Goal: Find specific page/section

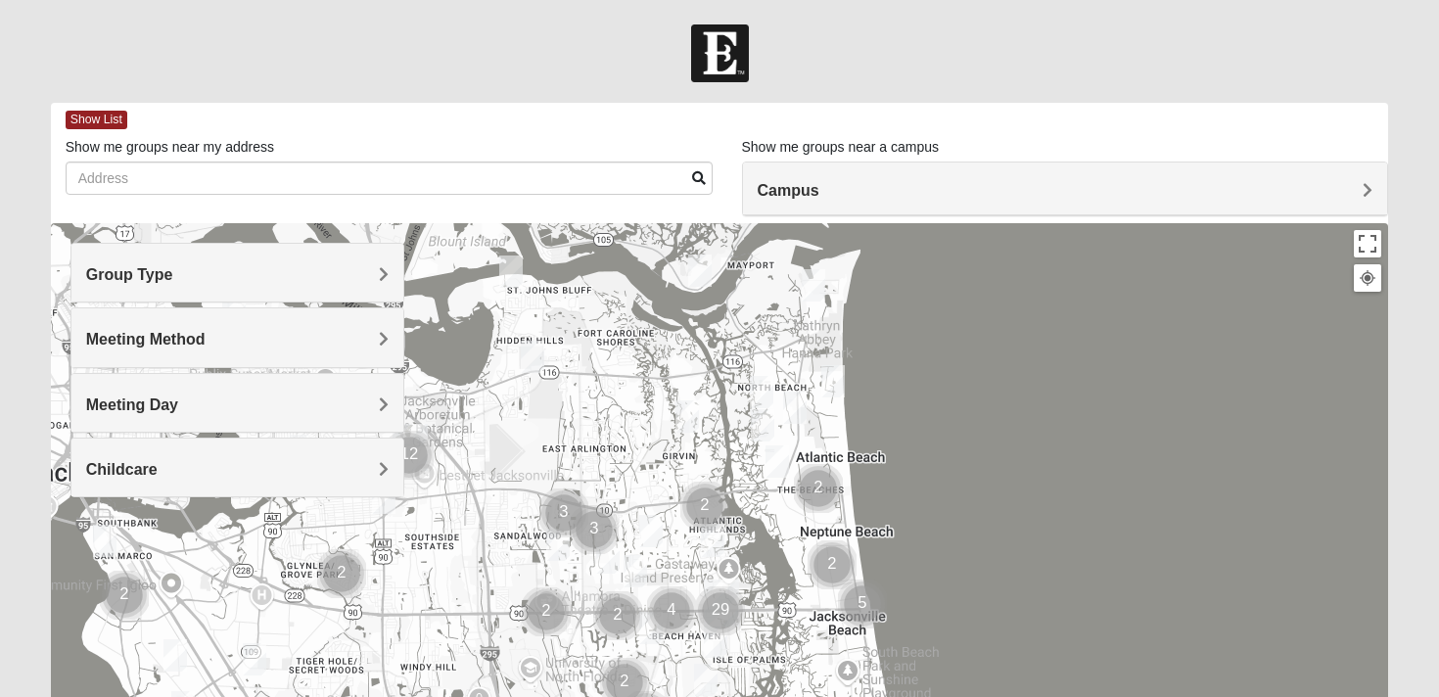
click at [866, 192] on h4 "Campus" at bounding box center [1066, 190] width 616 height 19
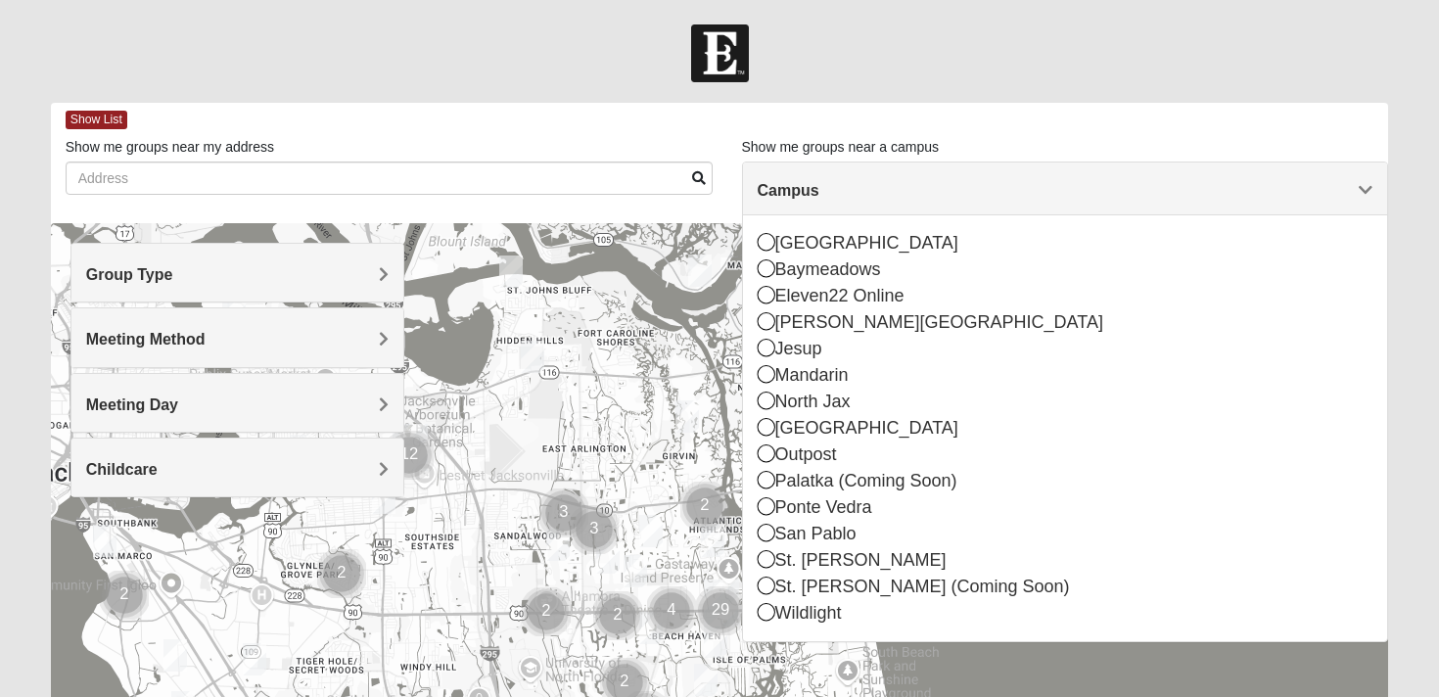
click at [866, 192] on h4 "Campus" at bounding box center [1066, 190] width 616 height 19
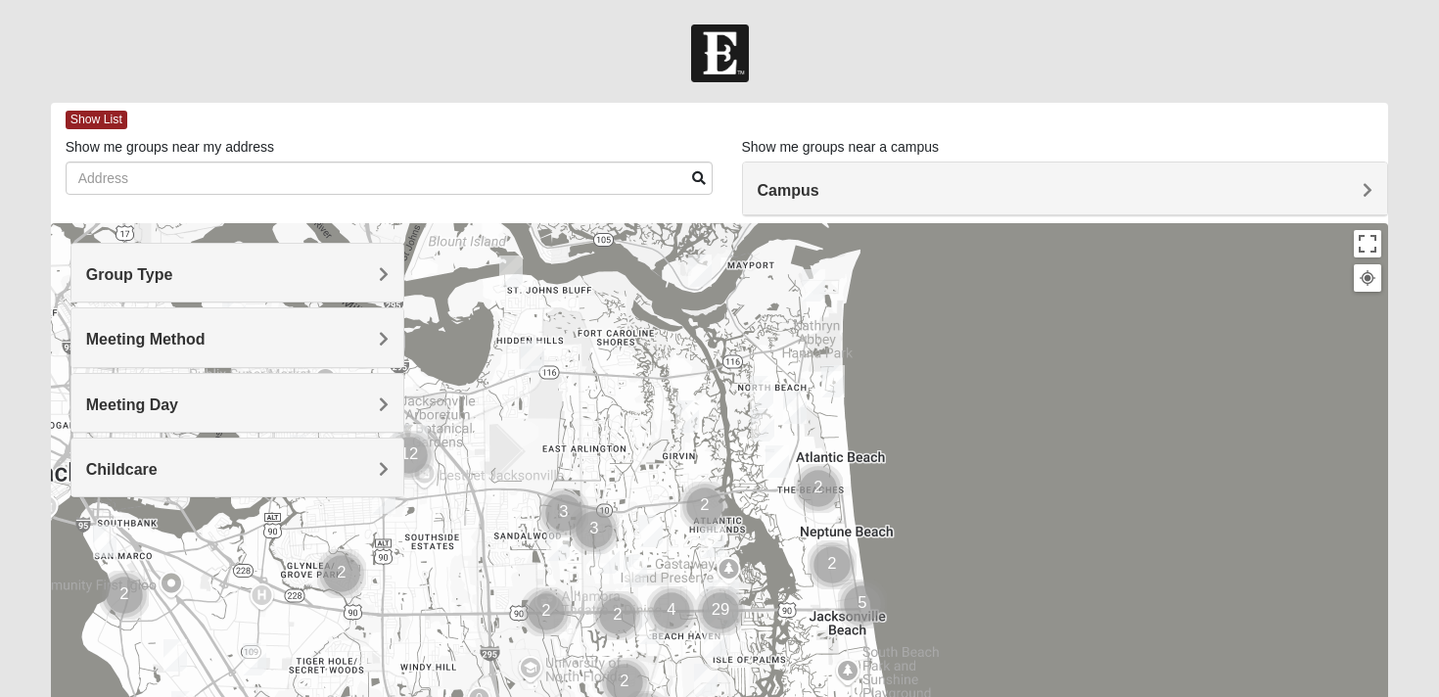
click at [281, 278] on h4 "Group Type" at bounding box center [238, 274] width 304 height 19
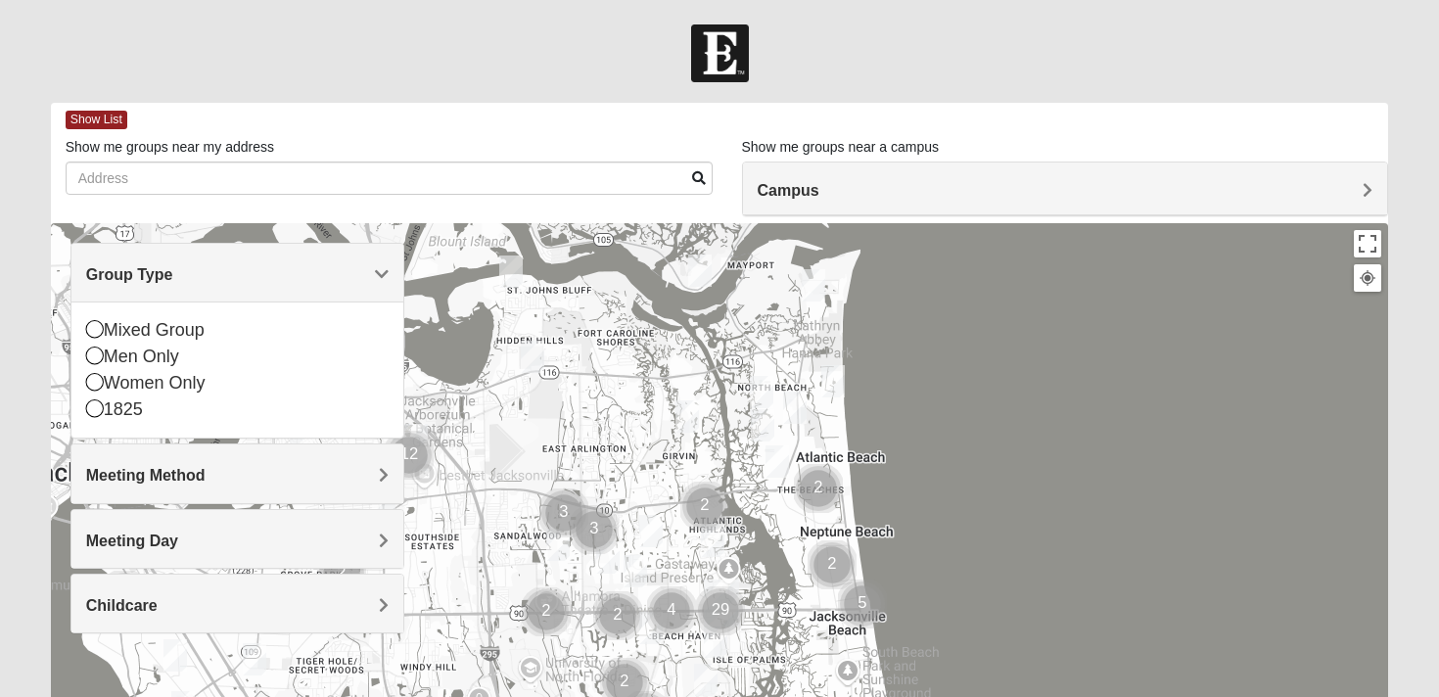
click at [237, 472] on h4 "Meeting Method" at bounding box center [238, 475] width 304 height 19
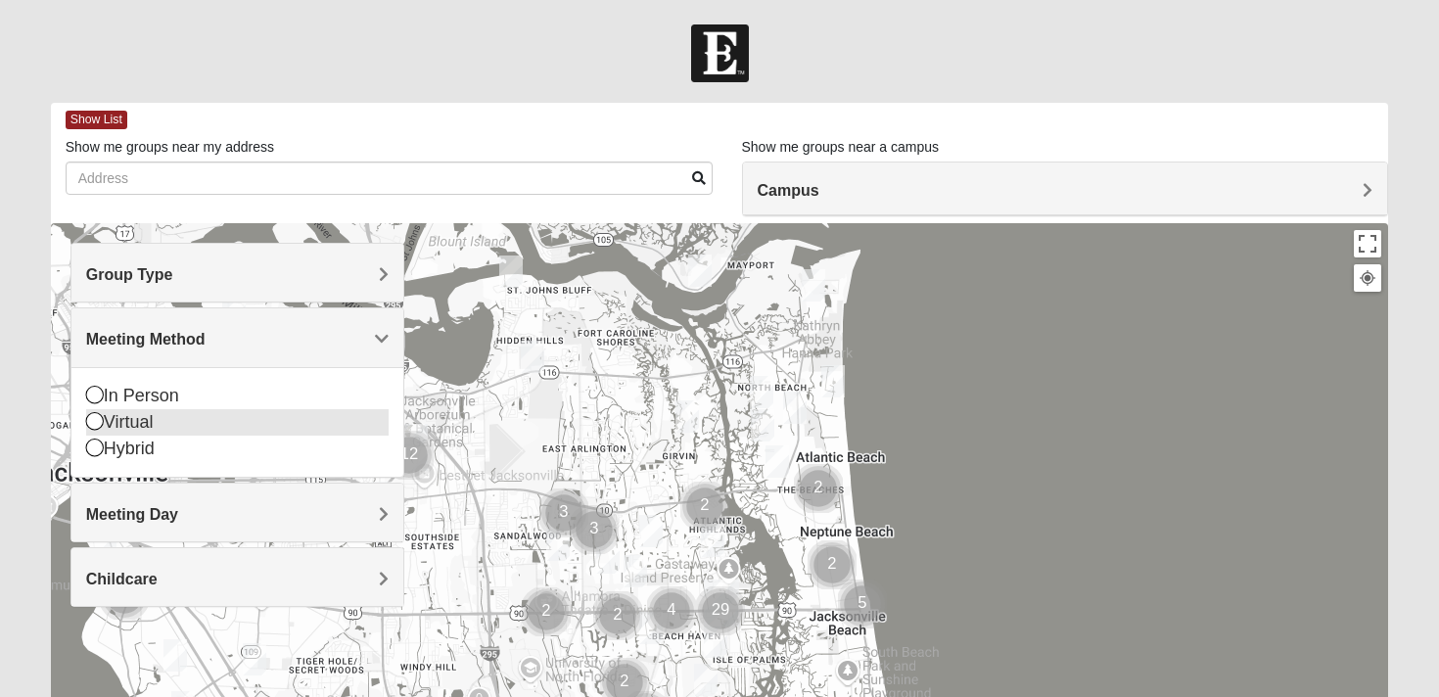
click at [93, 422] on icon at bounding box center [95, 421] width 18 height 18
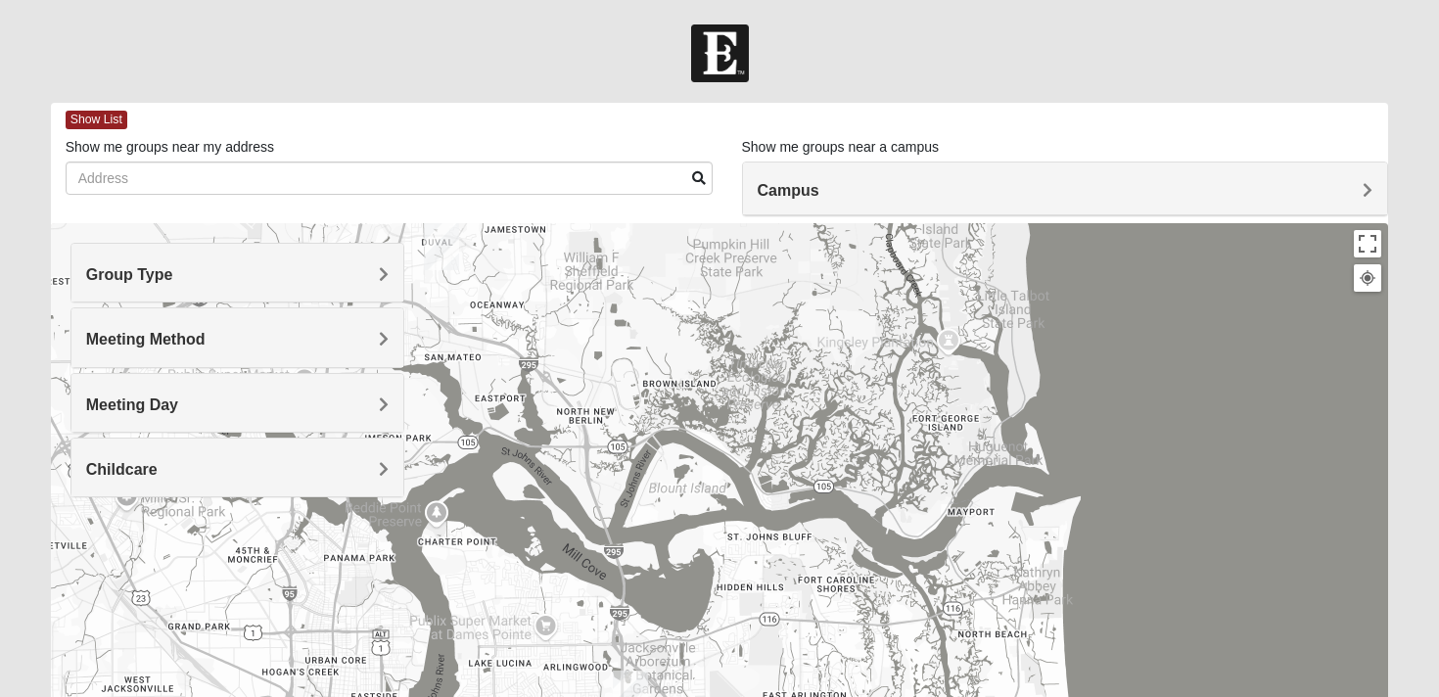
drag, startPoint x: 695, startPoint y: 487, endPoint x: 921, endPoint y: 736, distance: 336.9
click at [921, 696] on html "Hello [PERSON_NAME] My Account Log Out Find A Group Error" at bounding box center [719, 539] width 1439 height 1078
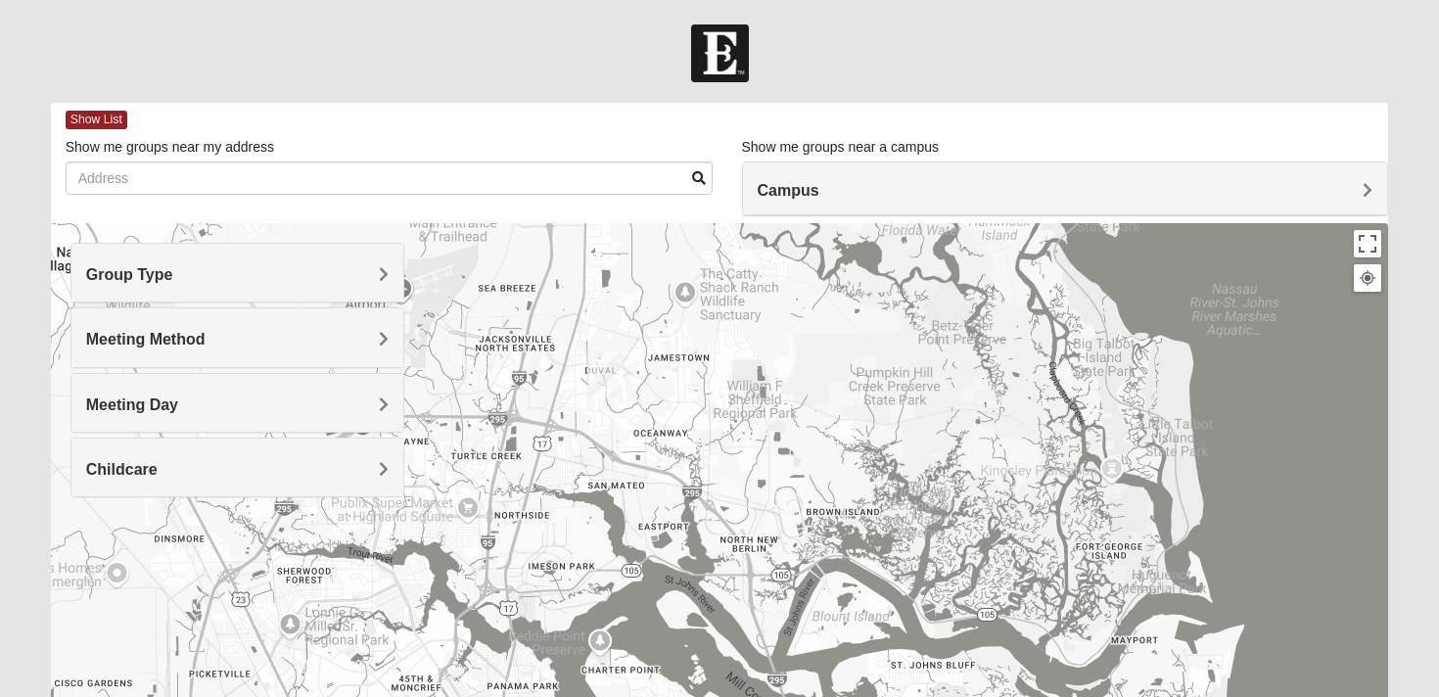
drag, startPoint x: 775, startPoint y: 479, endPoint x: 945, endPoint y: 608, distance: 213.8
click at [945, 608] on div at bounding box center [720, 614] width 1338 height 783
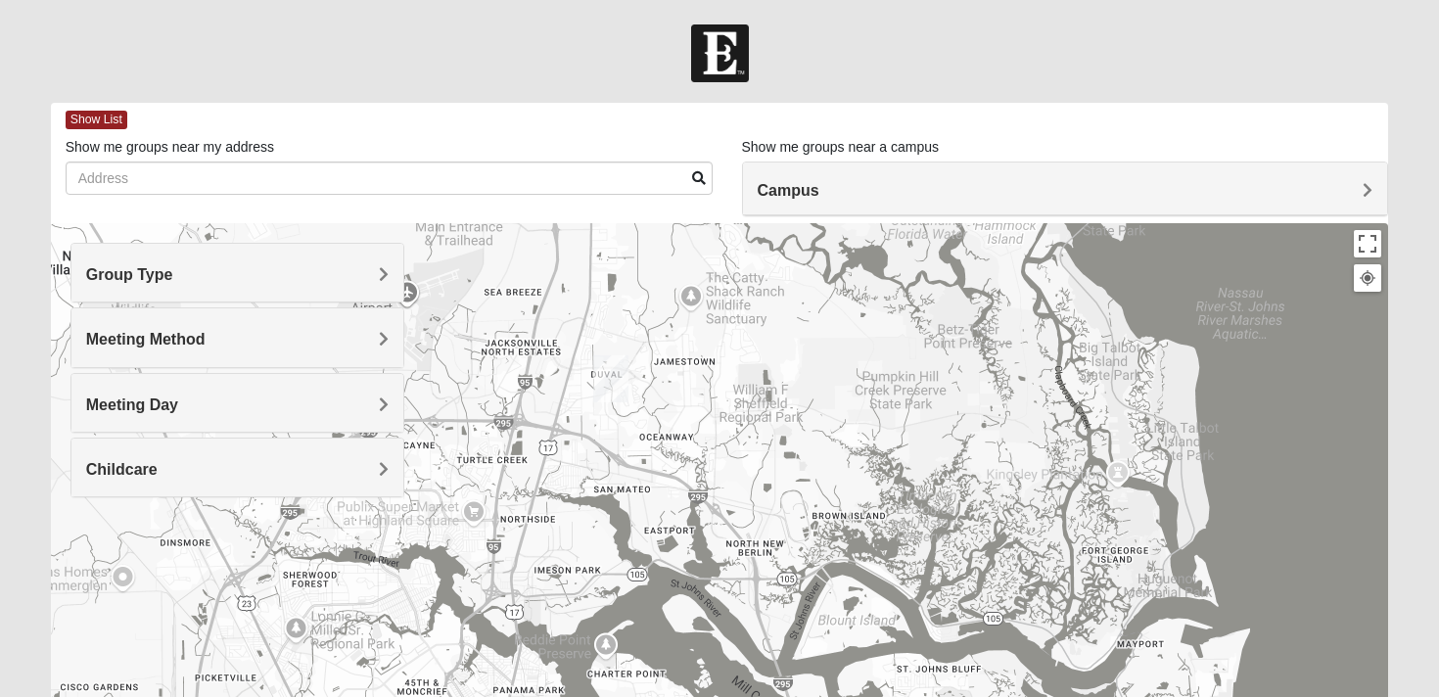
click at [915, 193] on h4 "Campus" at bounding box center [1066, 190] width 616 height 19
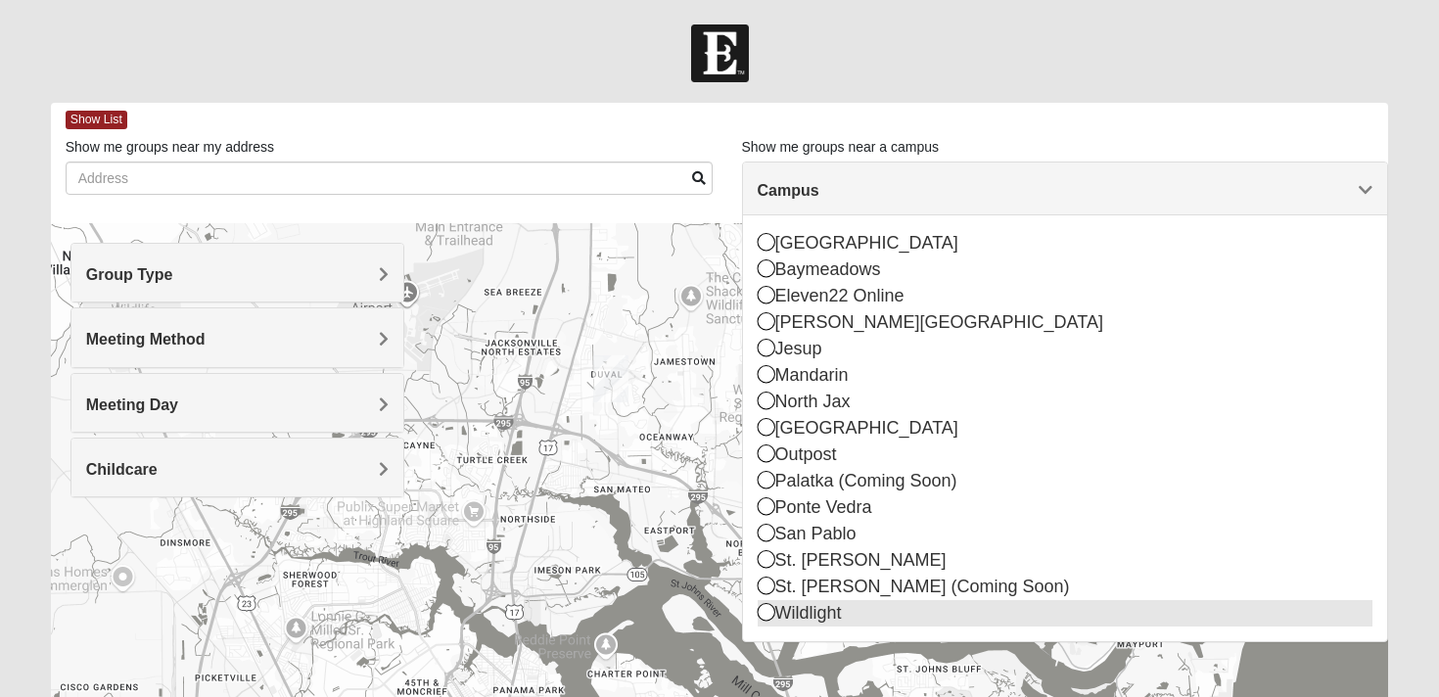
click at [821, 623] on div "Wildlight" at bounding box center [1066, 613] width 616 height 26
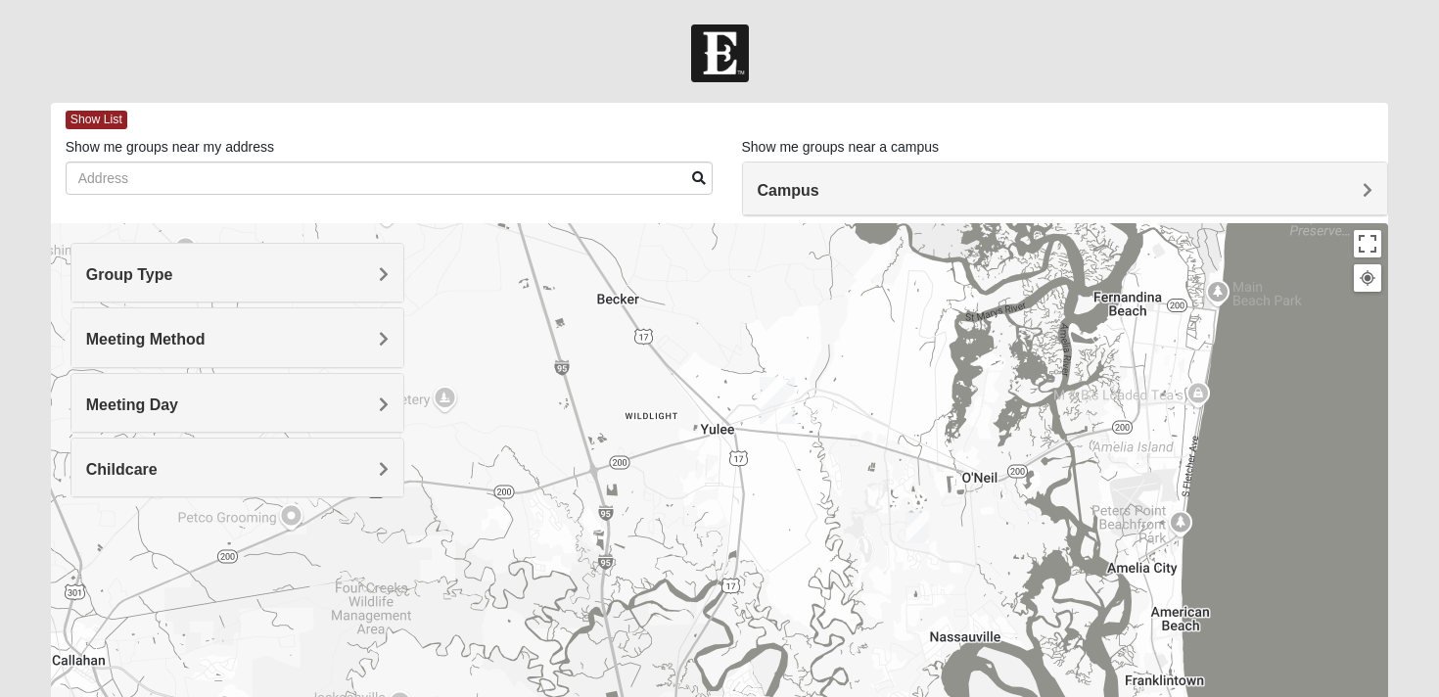
drag, startPoint x: 937, startPoint y: 547, endPoint x: 922, endPoint y: 388, distance: 160.3
click at [922, 388] on div at bounding box center [720, 614] width 1338 height 783
click at [917, 526] on img "Online Womens Danes 32034" at bounding box center [916, 527] width 23 height 32
